Goal: Contribute content

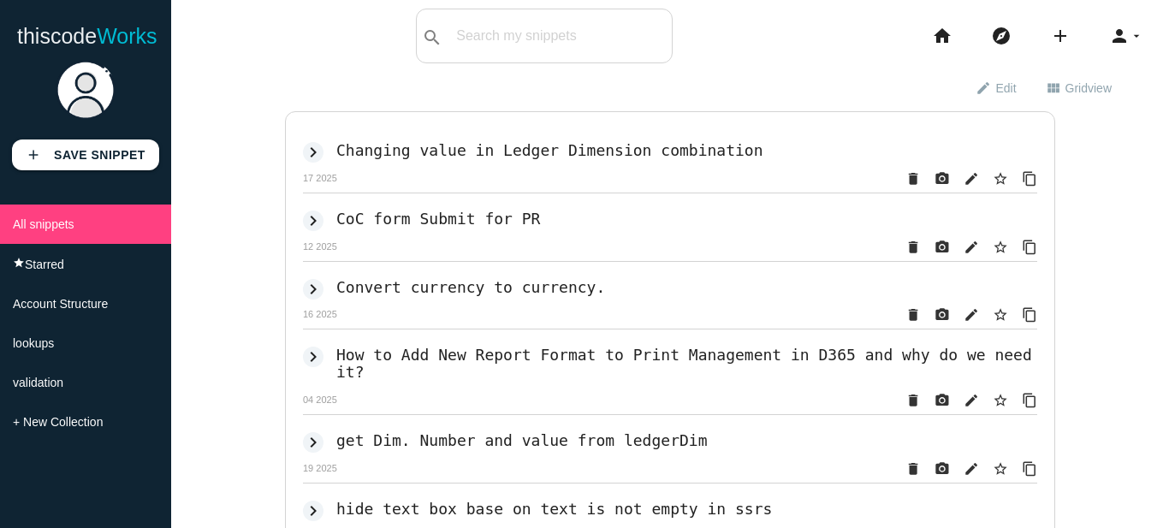
click at [86, 157] on b "Save Snippet" at bounding box center [100, 155] width 92 height 14
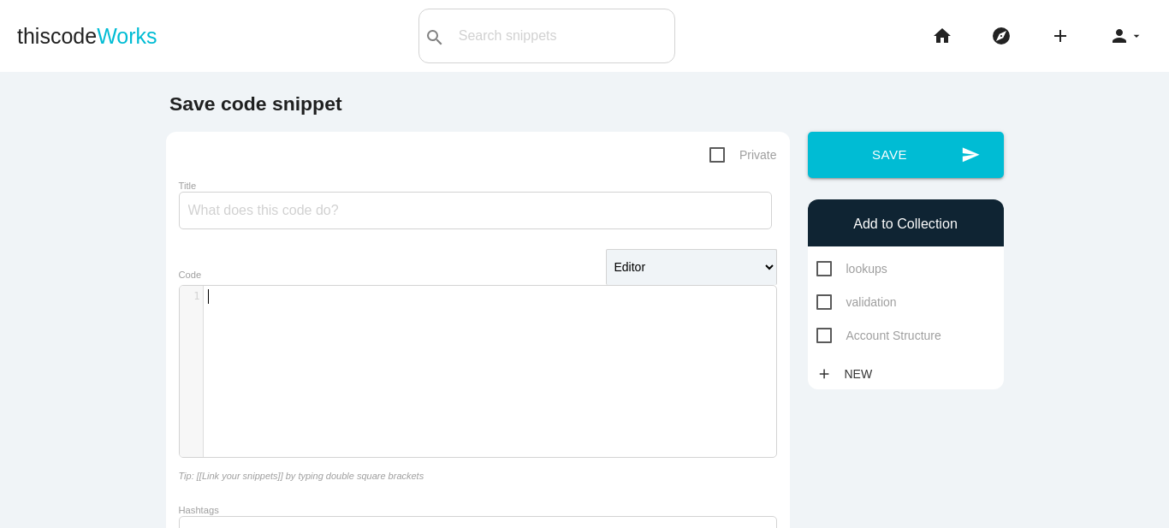
scroll to position [5, 0]
